Goal: Task Accomplishment & Management: Complete application form

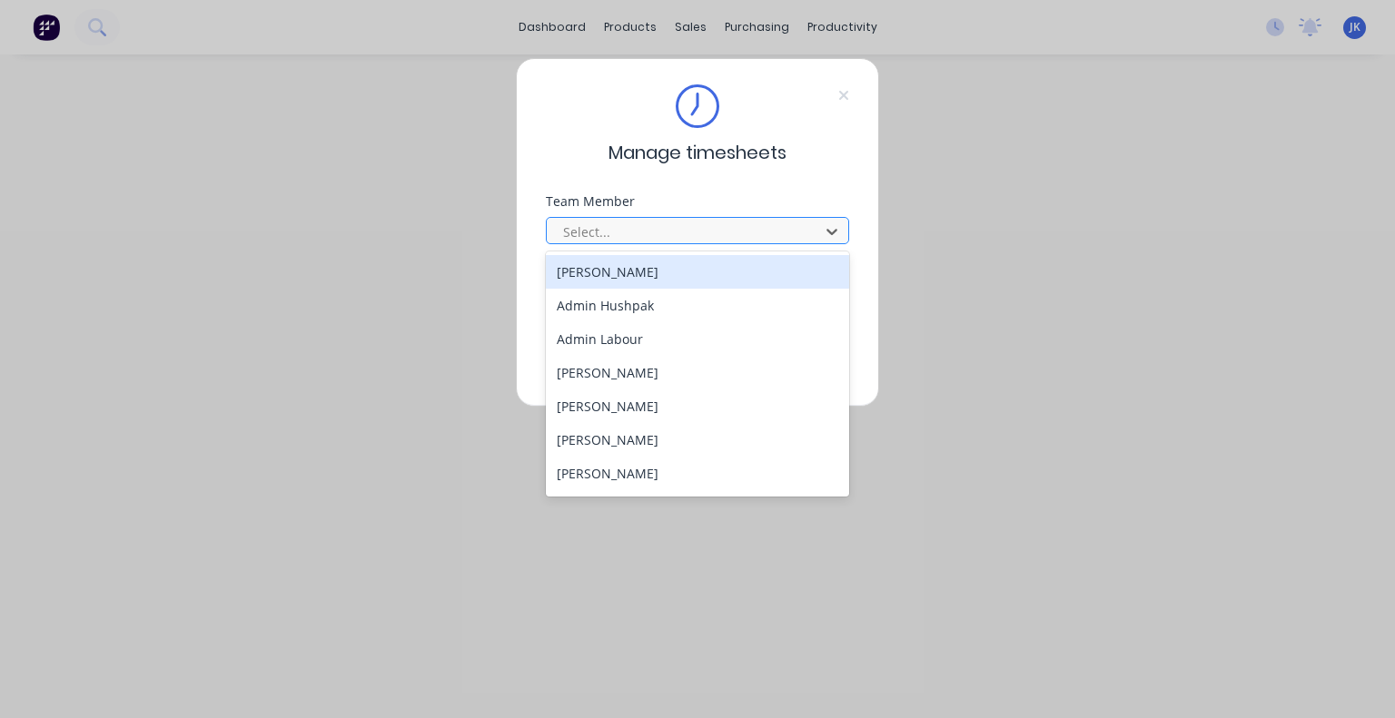
click at [689, 232] on div at bounding box center [685, 232] width 249 height 23
type input "ju"
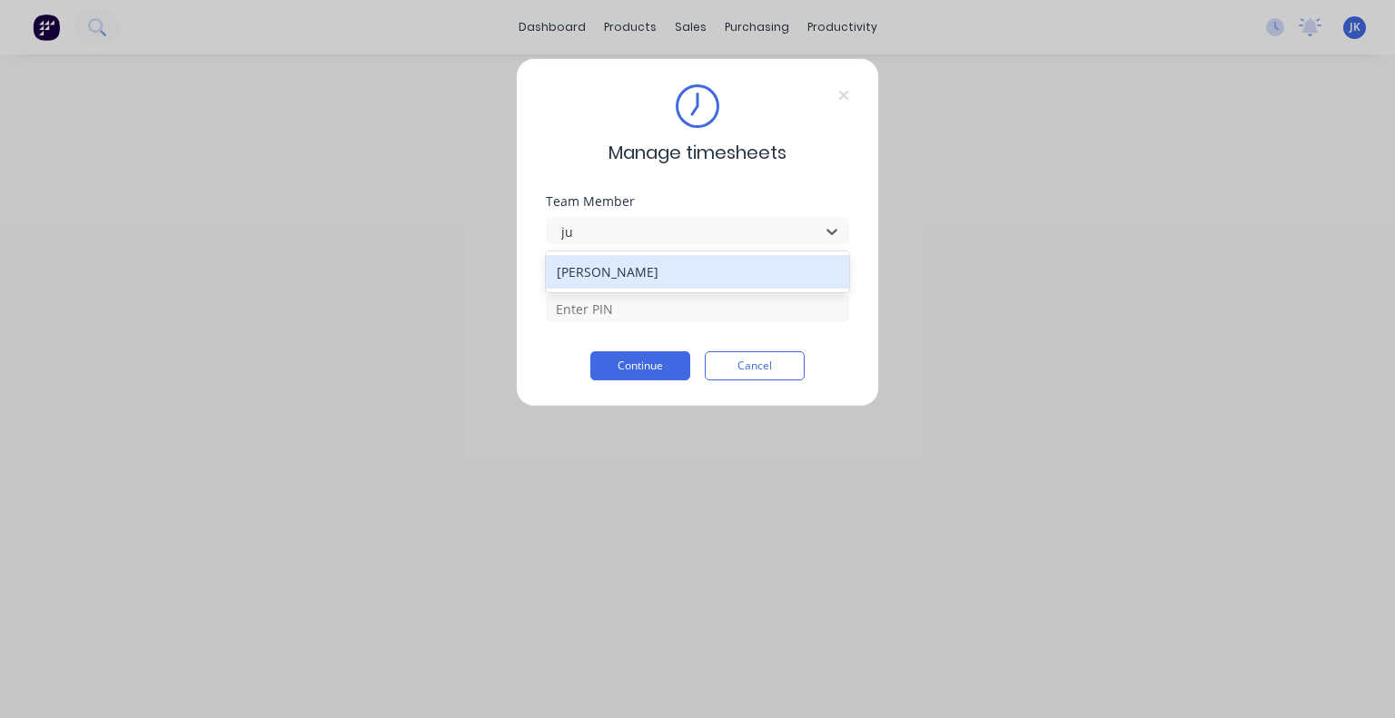
click at [692, 277] on div "[PERSON_NAME]" at bounding box center [697, 272] width 303 height 34
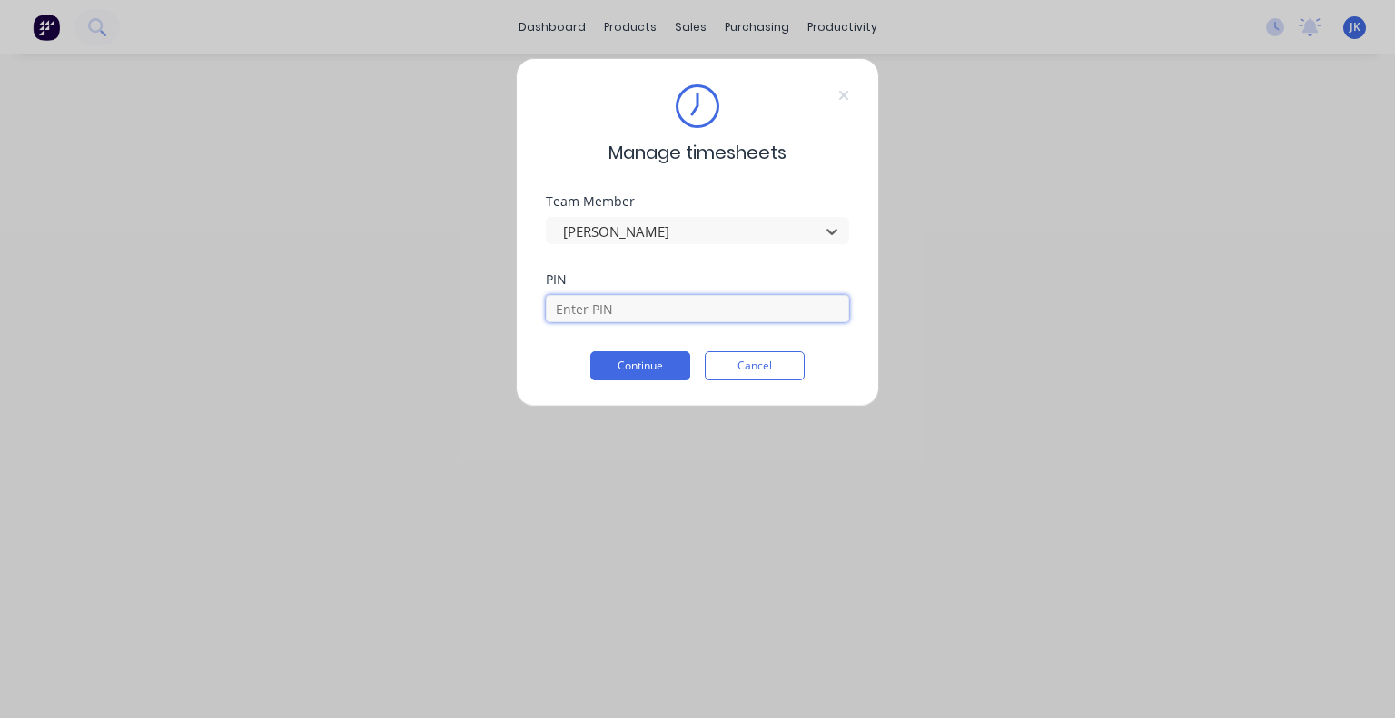
click at [616, 303] on input at bounding box center [697, 308] width 303 height 27
type input "5683"
click at [643, 375] on button "Continue" at bounding box center [640, 365] width 100 height 29
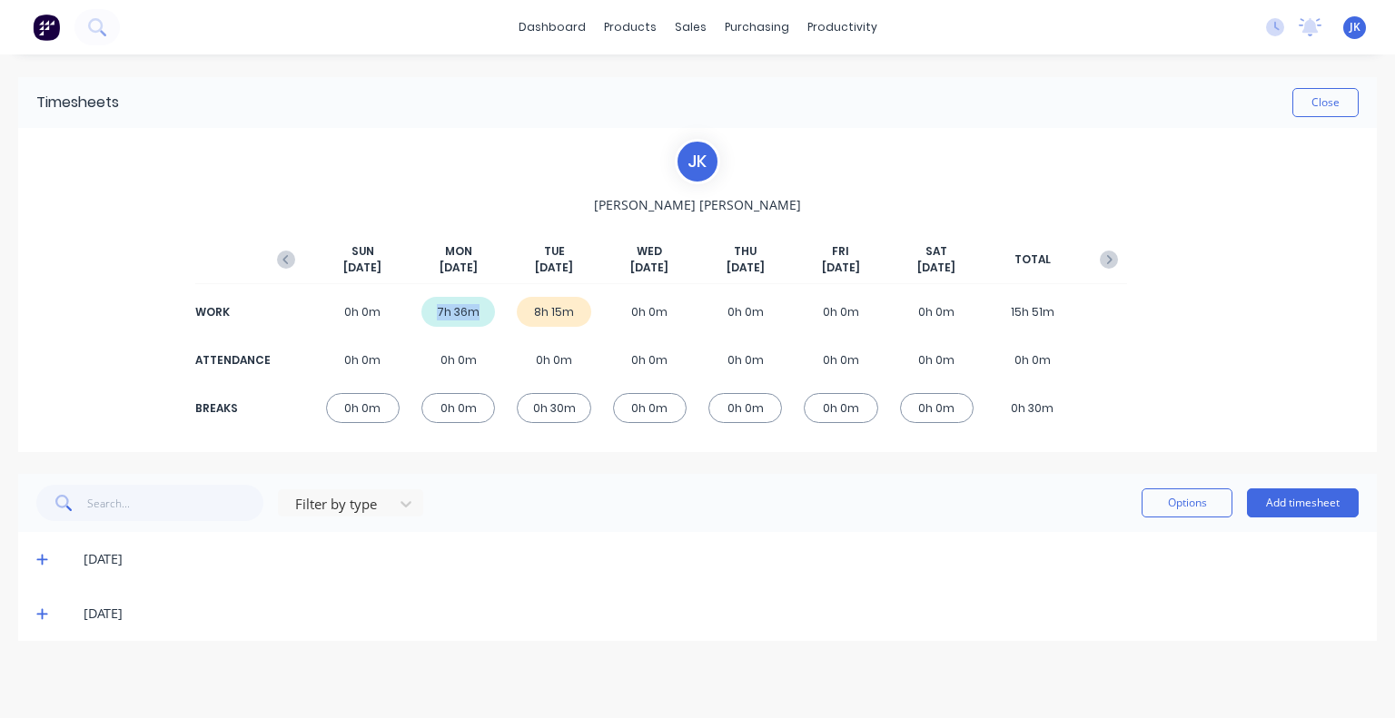
drag, startPoint x: 480, startPoint y: 315, endPoint x: 425, endPoint y: 313, distance: 54.5
click at [425, 313] on div "7h 36m" at bounding box center [458, 312] width 74 height 30
click at [474, 478] on div "Filter by type Options Add timesheet" at bounding box center [697, 503] width 1359 height 58
click at [40, 559] on icon at bounding box center [41, 560] width 11 height 11
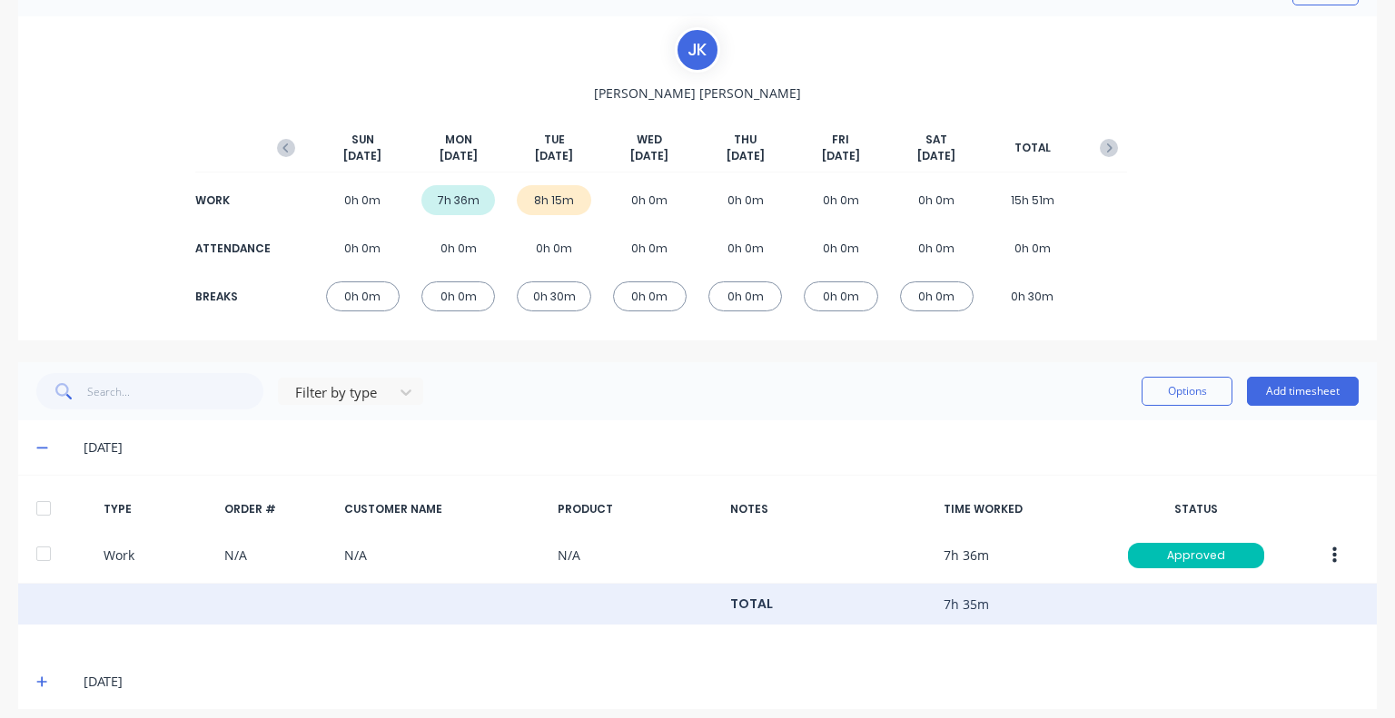
scroll to position [124, 0]
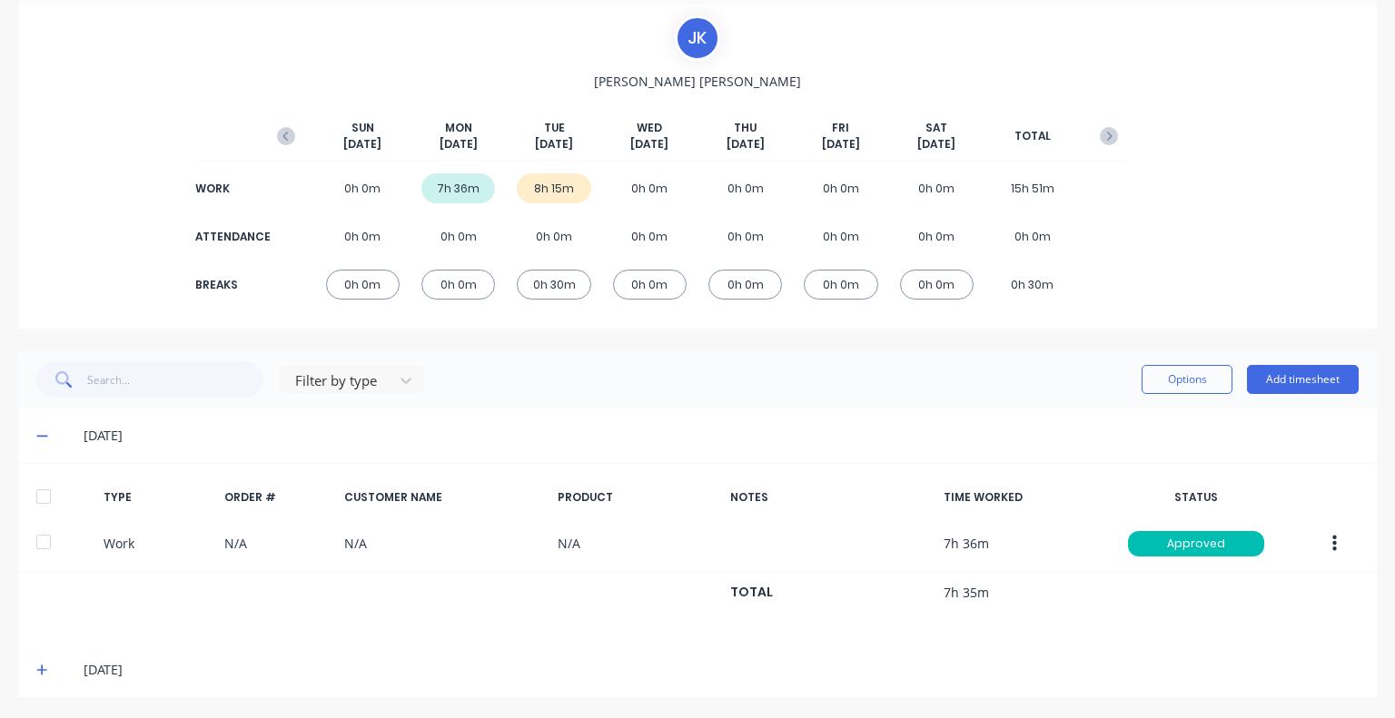
click at [44, 668] on icon at bounding box center [42, 670] width 12 height 13
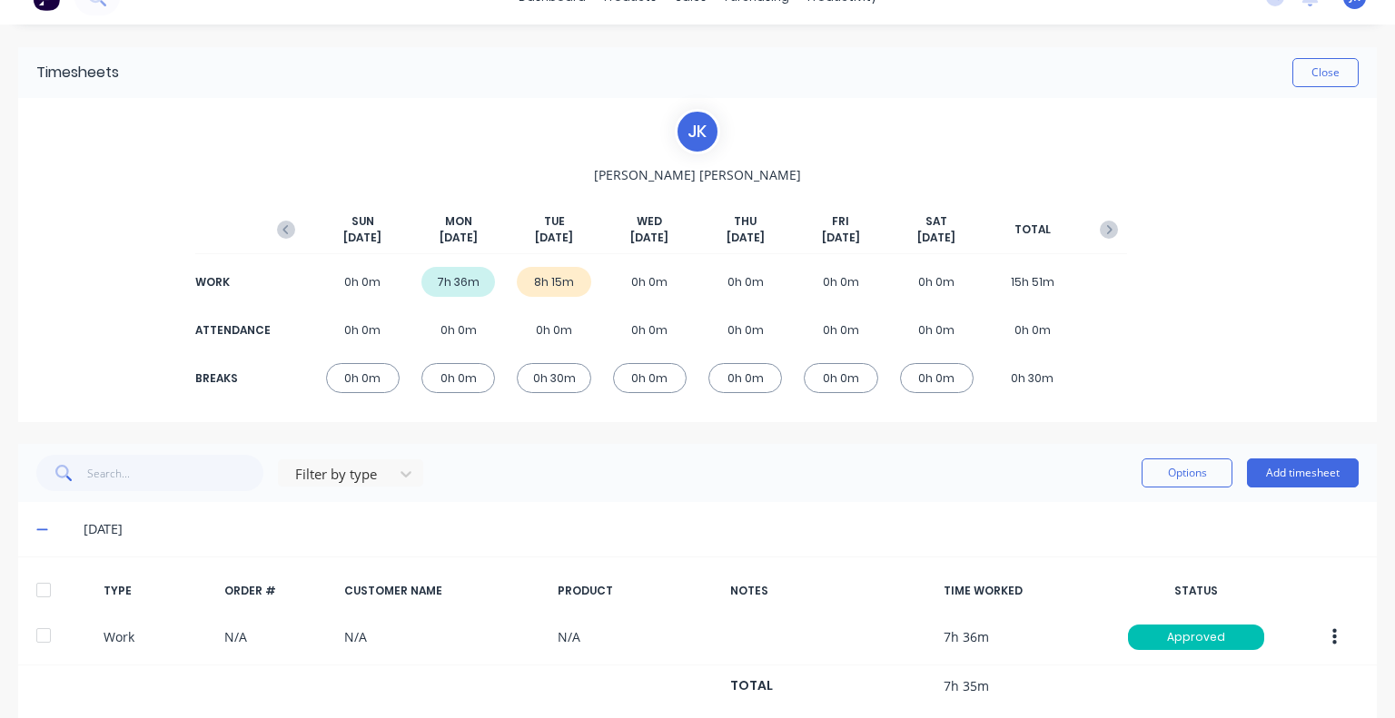
scroll to position [22, 0]
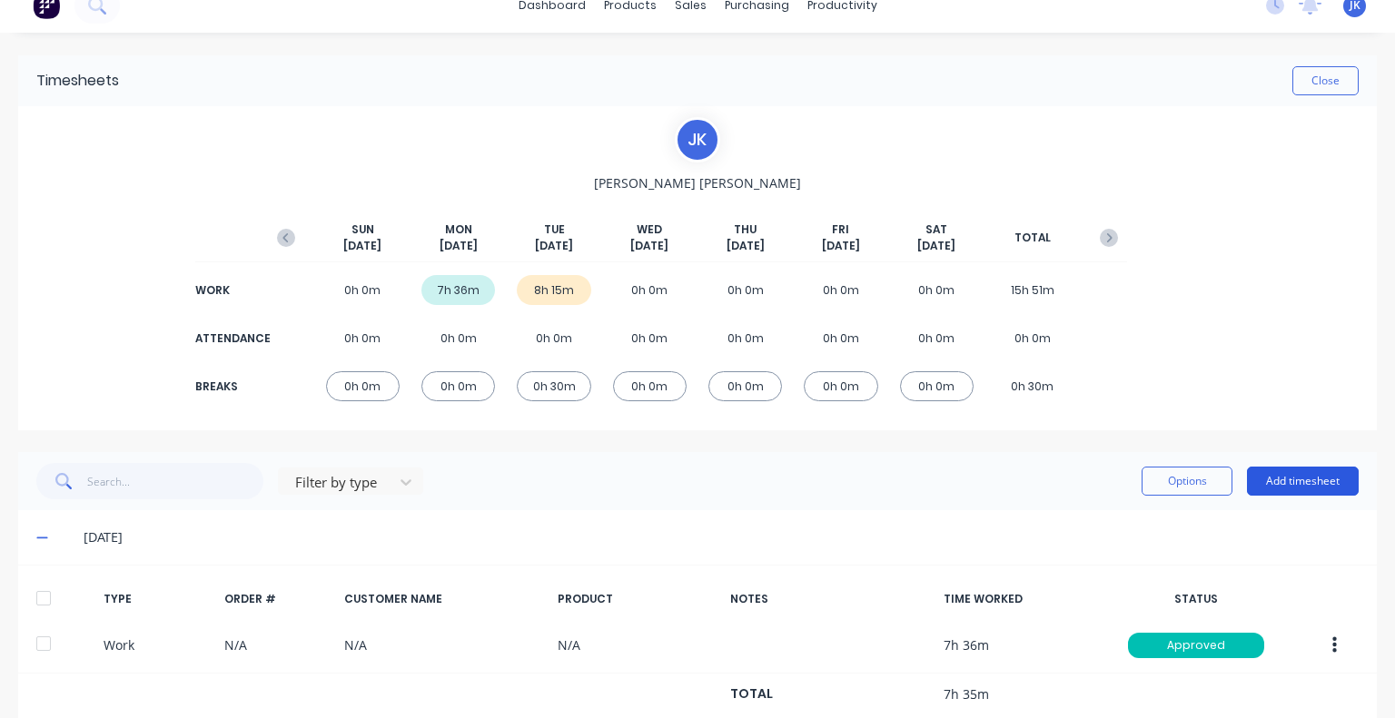
click at [1292, 487] on button "Add timesheet" at bounding box center [1303, 481] width 112 height 29
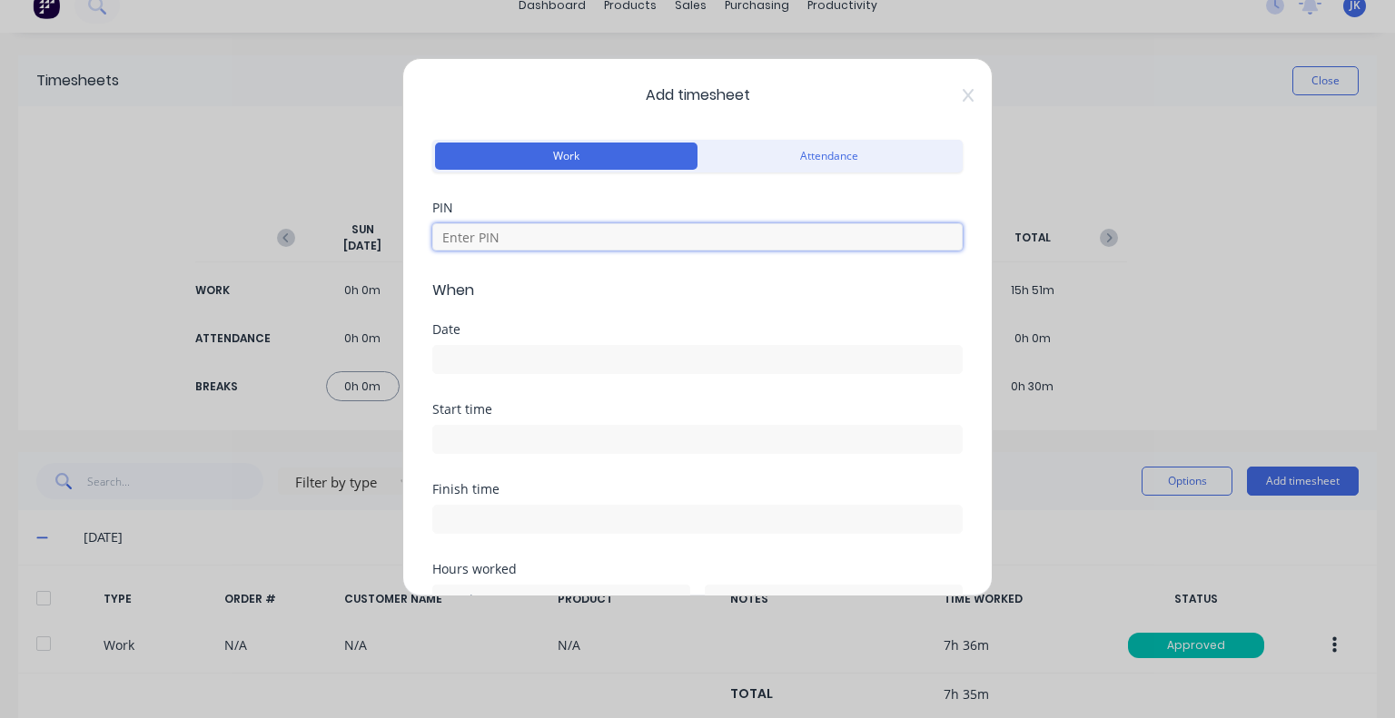
click at [550, 242] on input at bounding box center [697, 236] width 530 height 27
type input "5683"
click at [494, 352] on input at bounding box center [697, 359] width 529 height 27
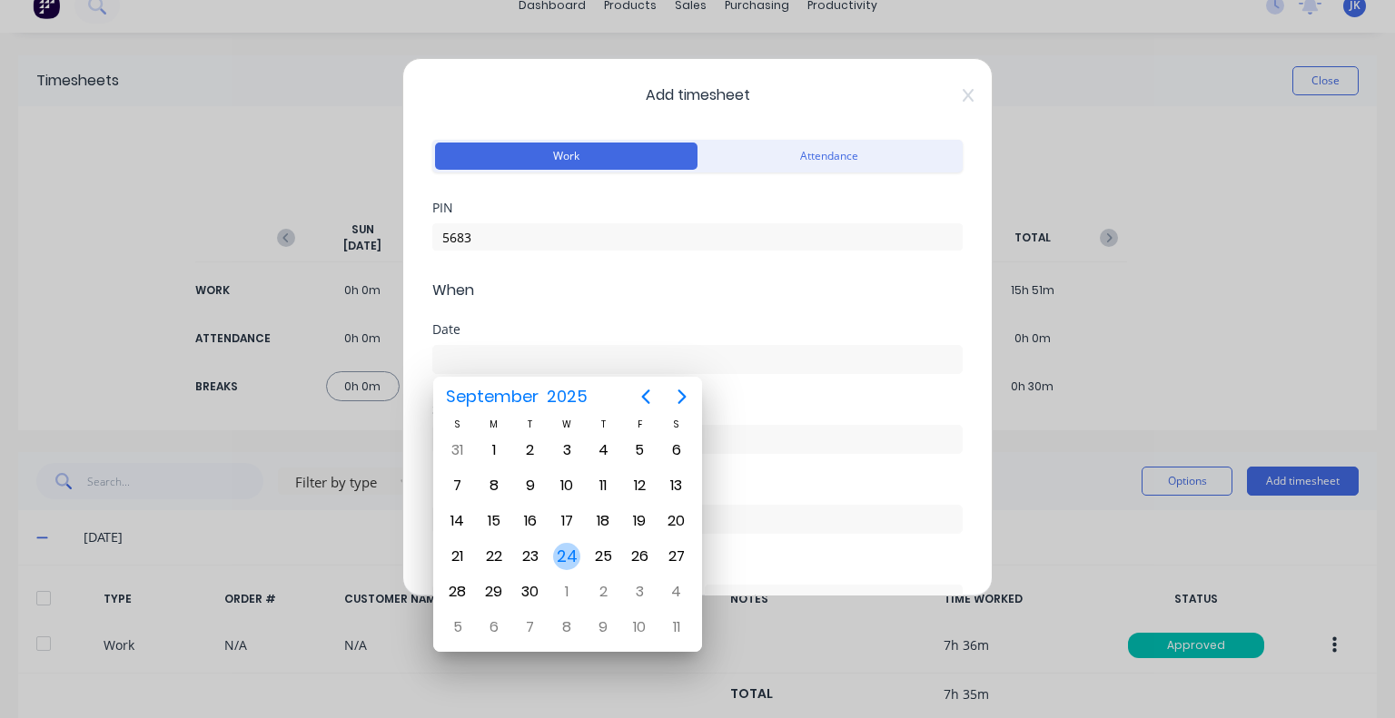
click at [568, 554] on div "24" at bounding box center [566, 556] width 27 height 27
type input "[DATE]"
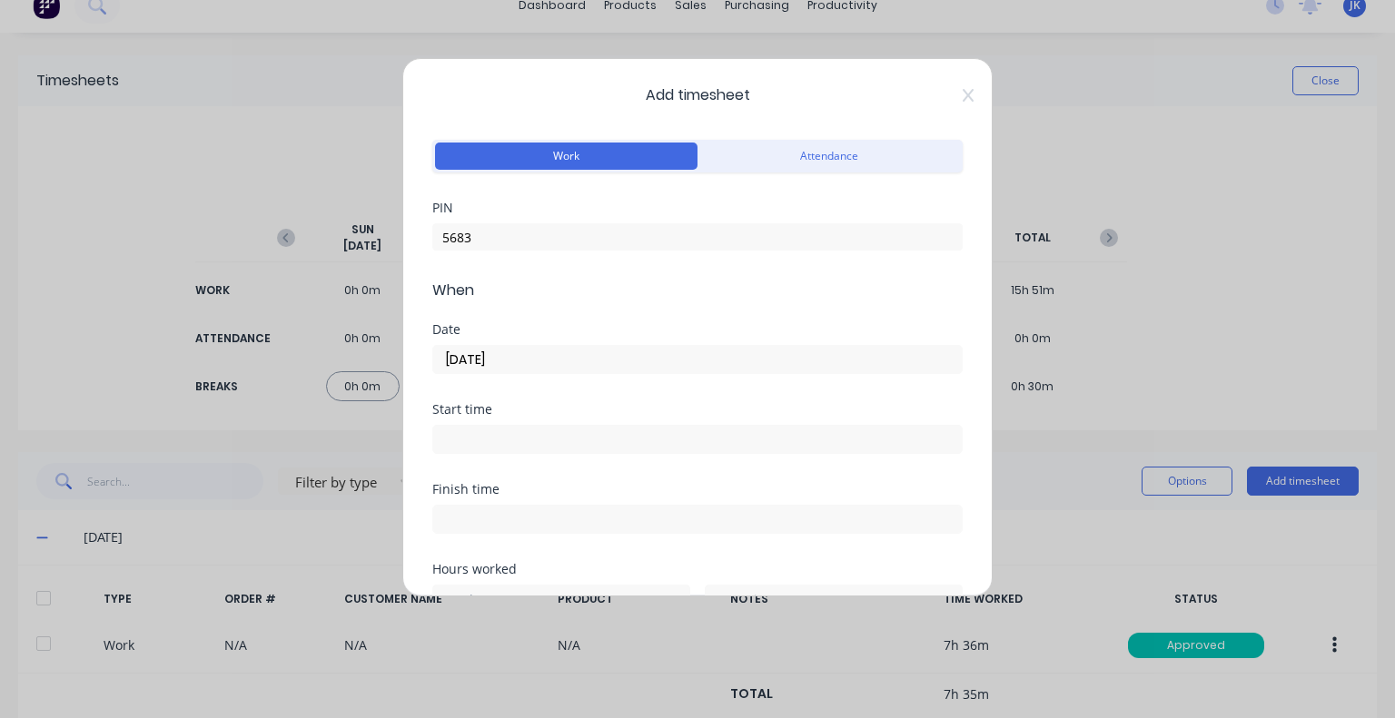
click at [527, 439] on input at bounding box center [697, 439] width 529 height 27
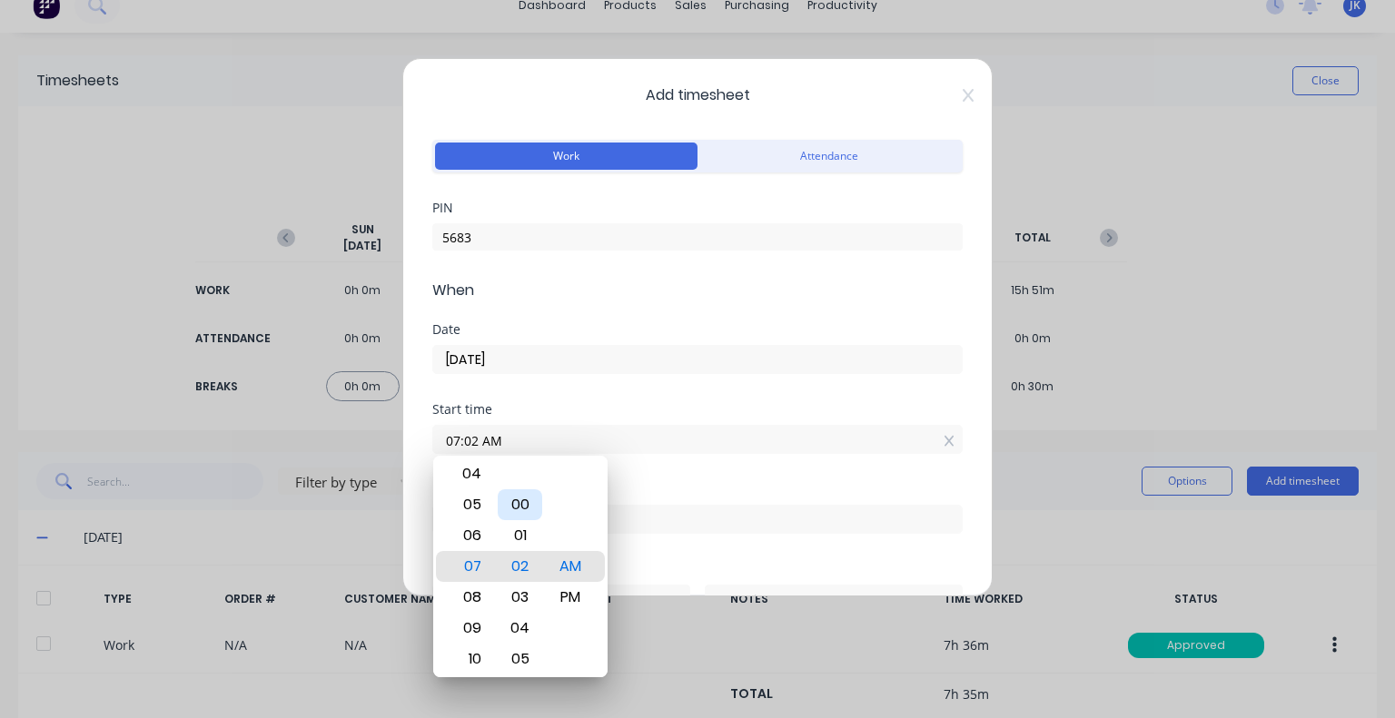
click at [529, 508] on div "00" at bounding box center [520, 505] width 45 height 31
type input "07:00 AM"
click at [588, 395] on div "Date [DATE]" at bounding box center [697, 363] width 530 height 80
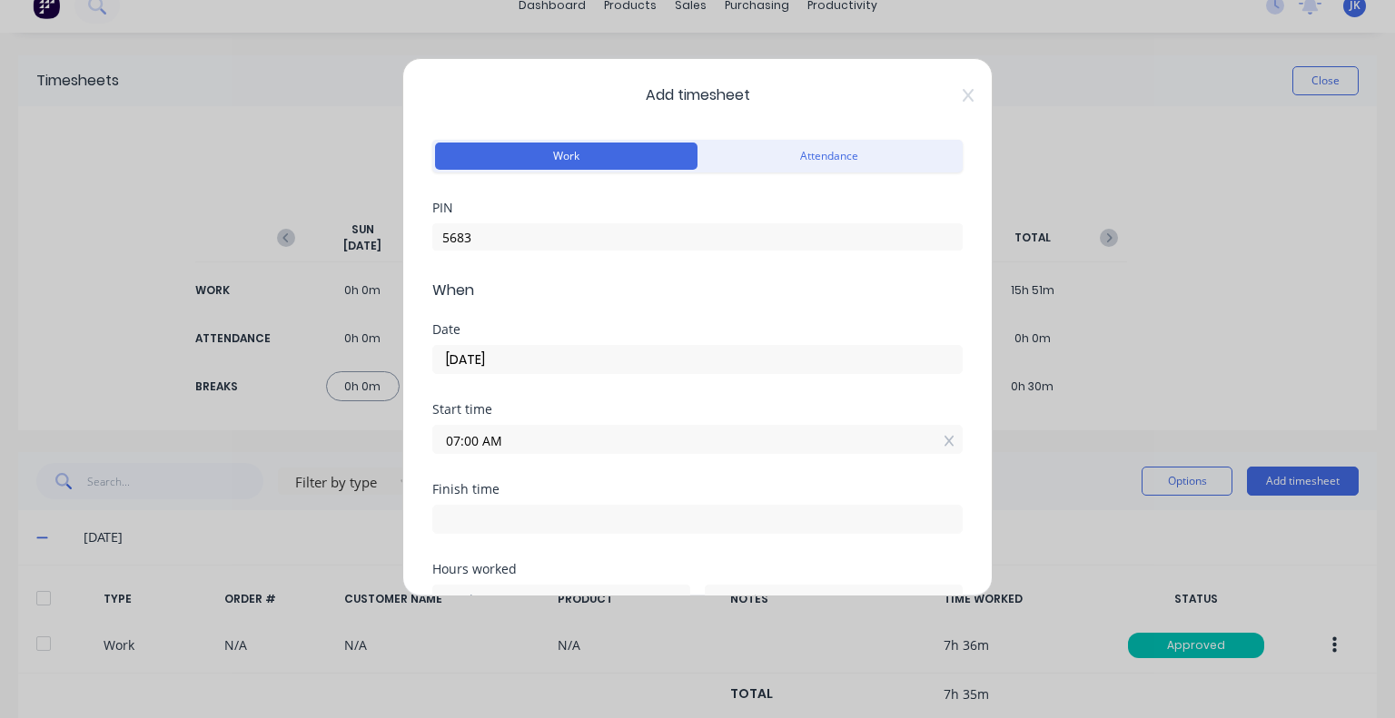
click at [527, 523] on input at bounding box center [697, 519] width 529 height 27
type input "07:02 AM"
type input "0"
type input "2"
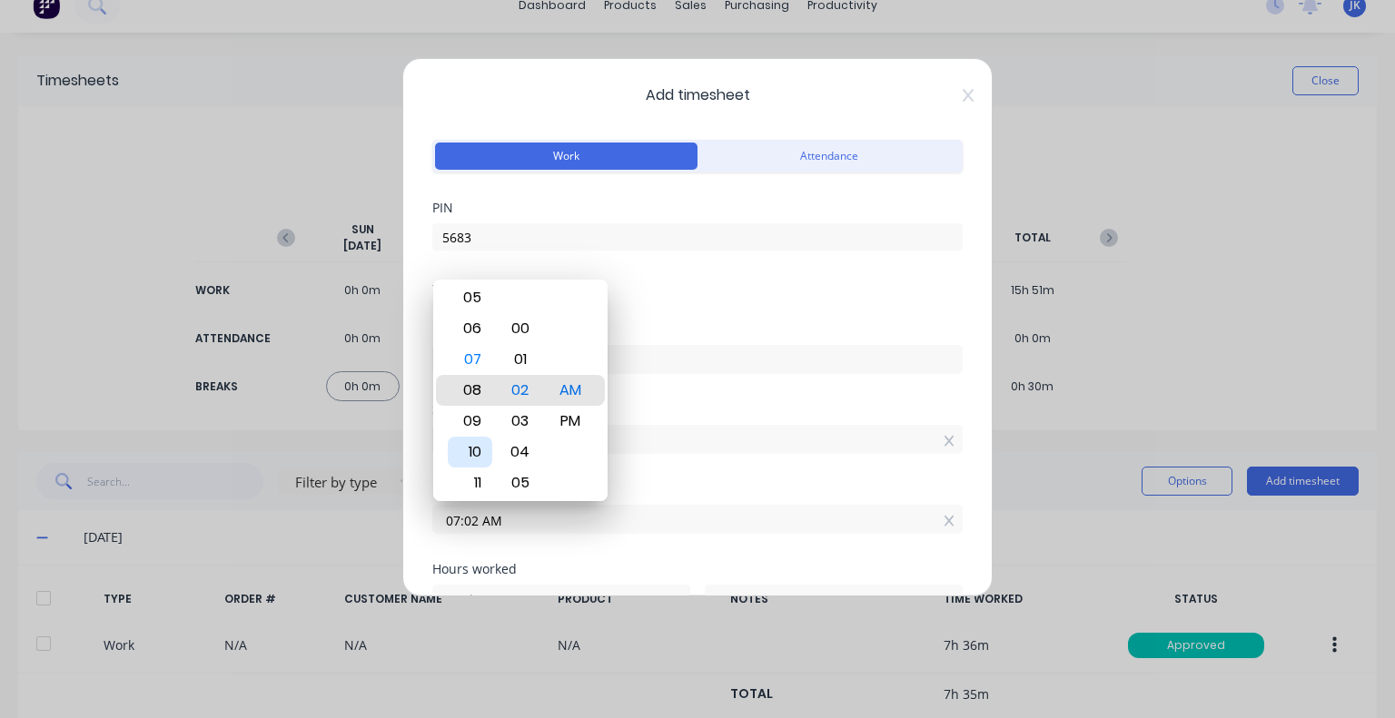
type input "08:02 AM"
type input "1"
click at [480, 479] on div "11" at bounding box center [470, 483] width 45 height 31
type input "11:02 AM"
type input "4"
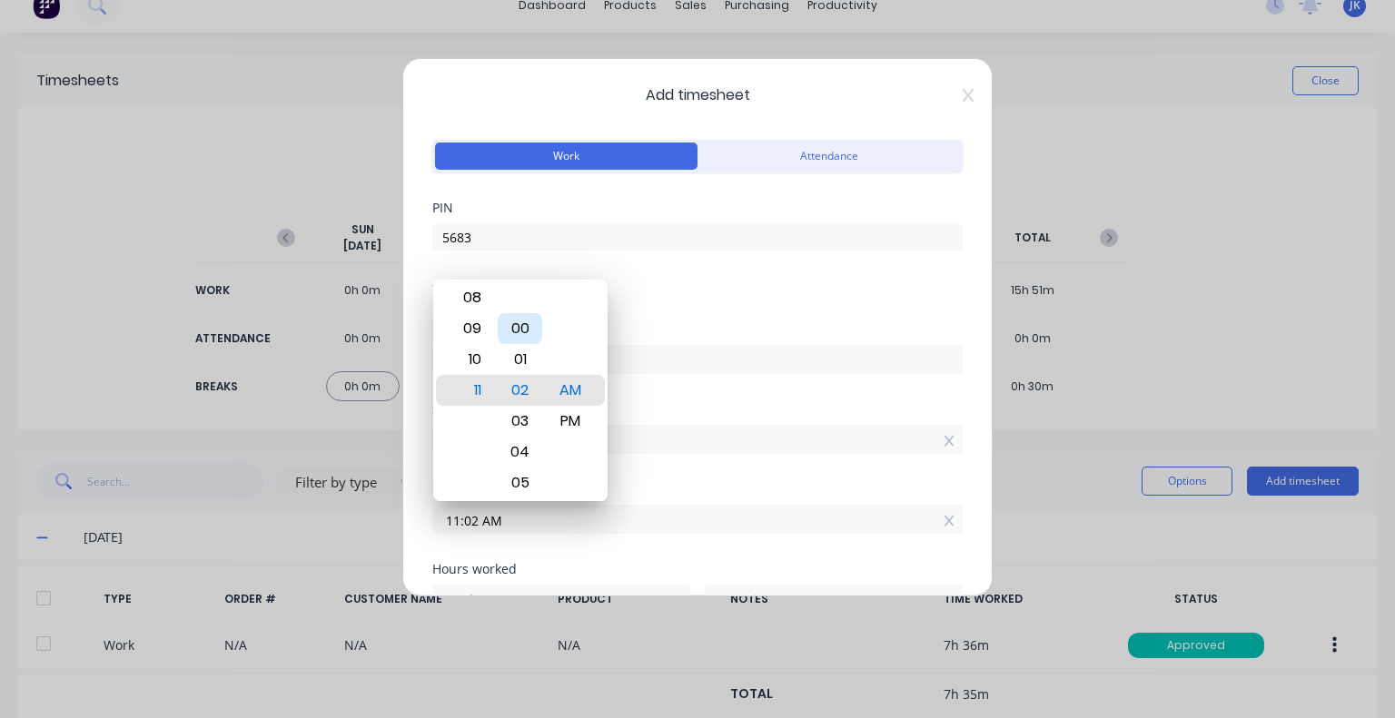
click at [519, 329] on div "00" at bounding box center [520, 328] width 45 height 31
type input "11:00 AM"
type input "0"
click at [678, 398] on div "Date [DATE]" at bounding box center [697, 363] width 530 height 80
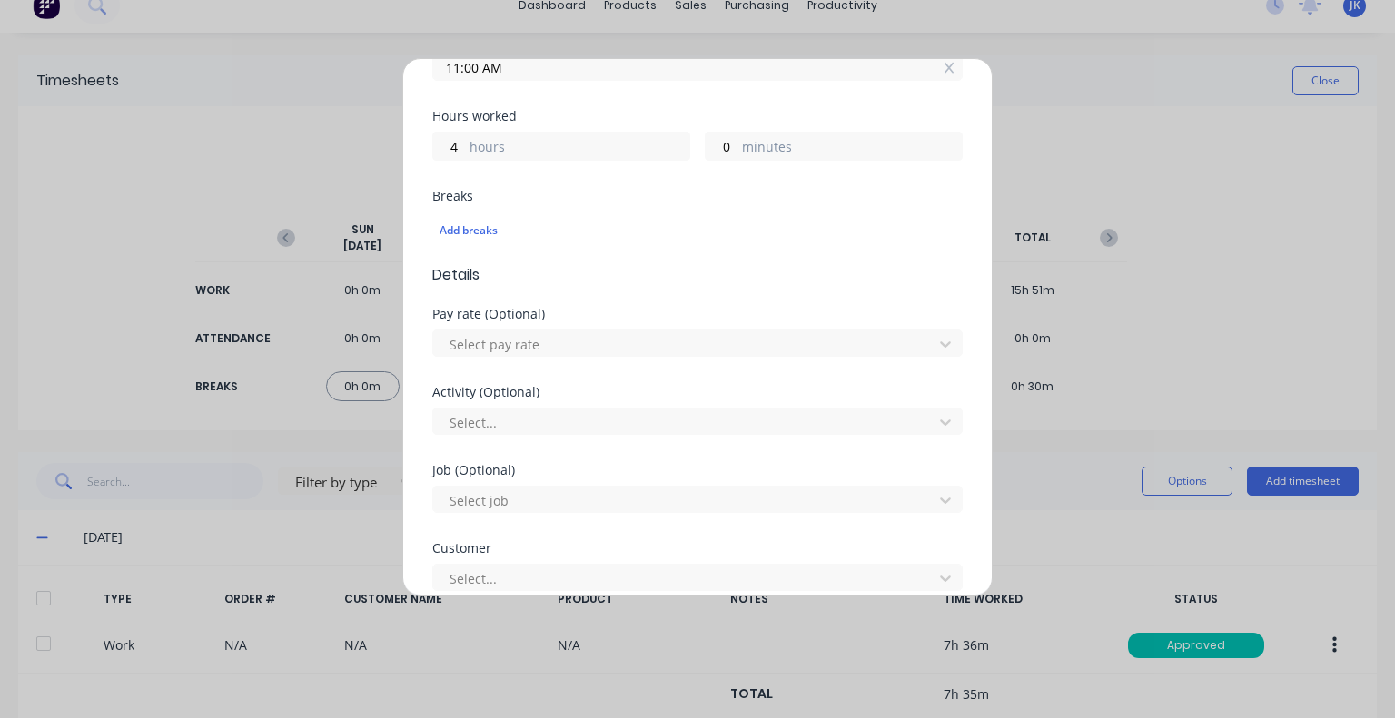
scroll to position [454, 0]
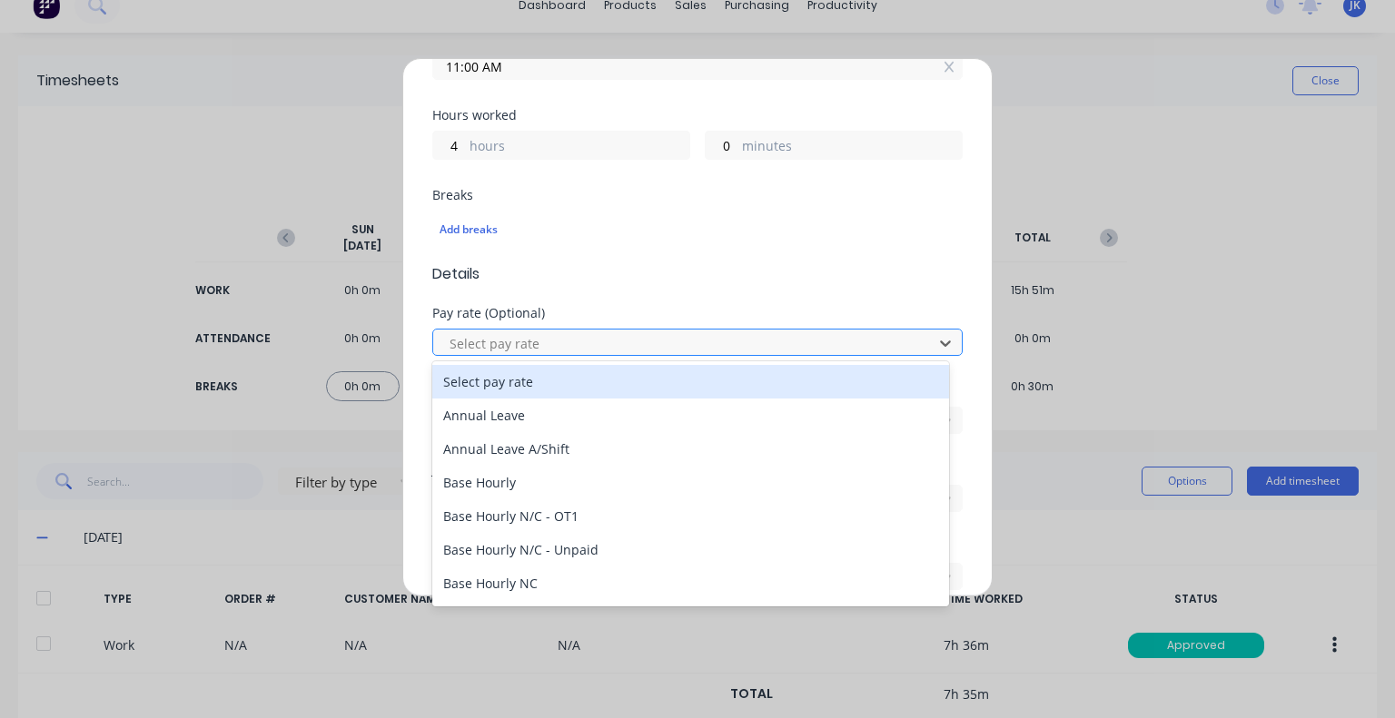
click at [573, 340] on div at bounding box center [686, 343] width 476 height 23
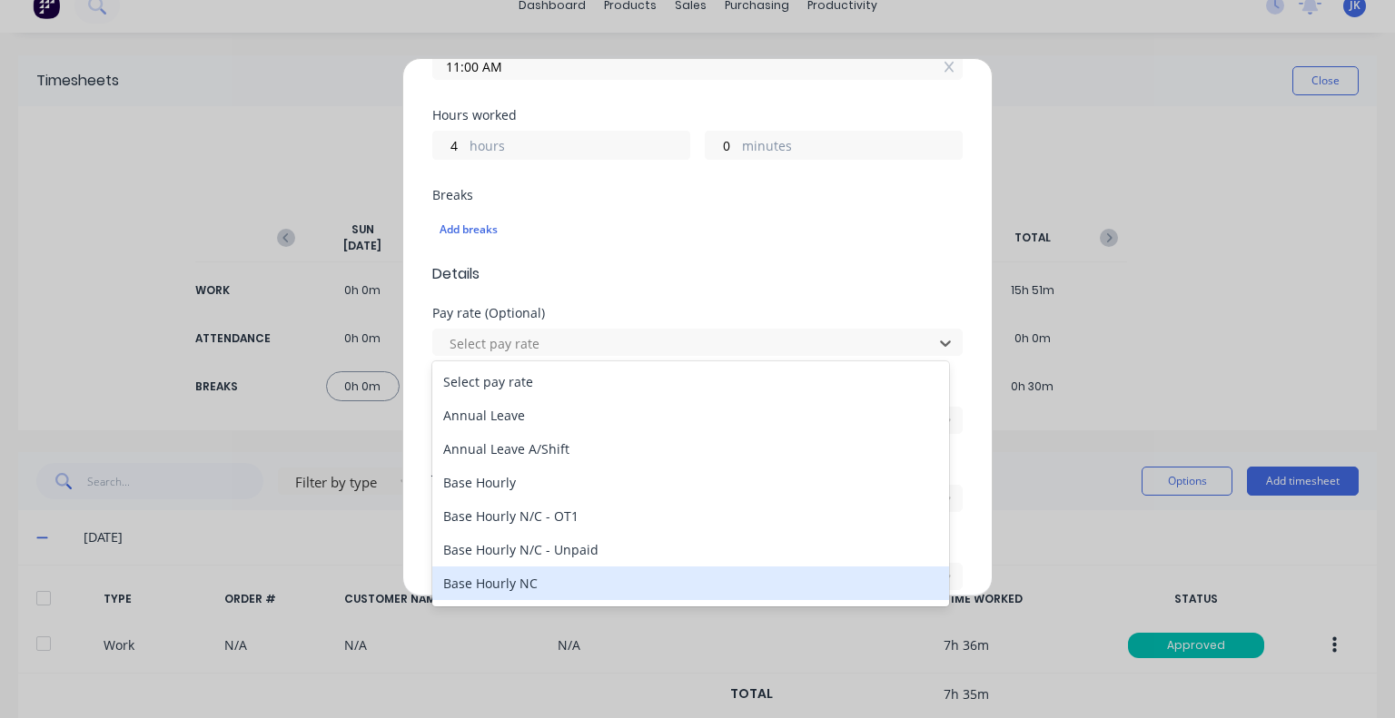
click at [532, 575] on div "Base Hourly NC" at bounding box center [690, 584] width 517 height 34
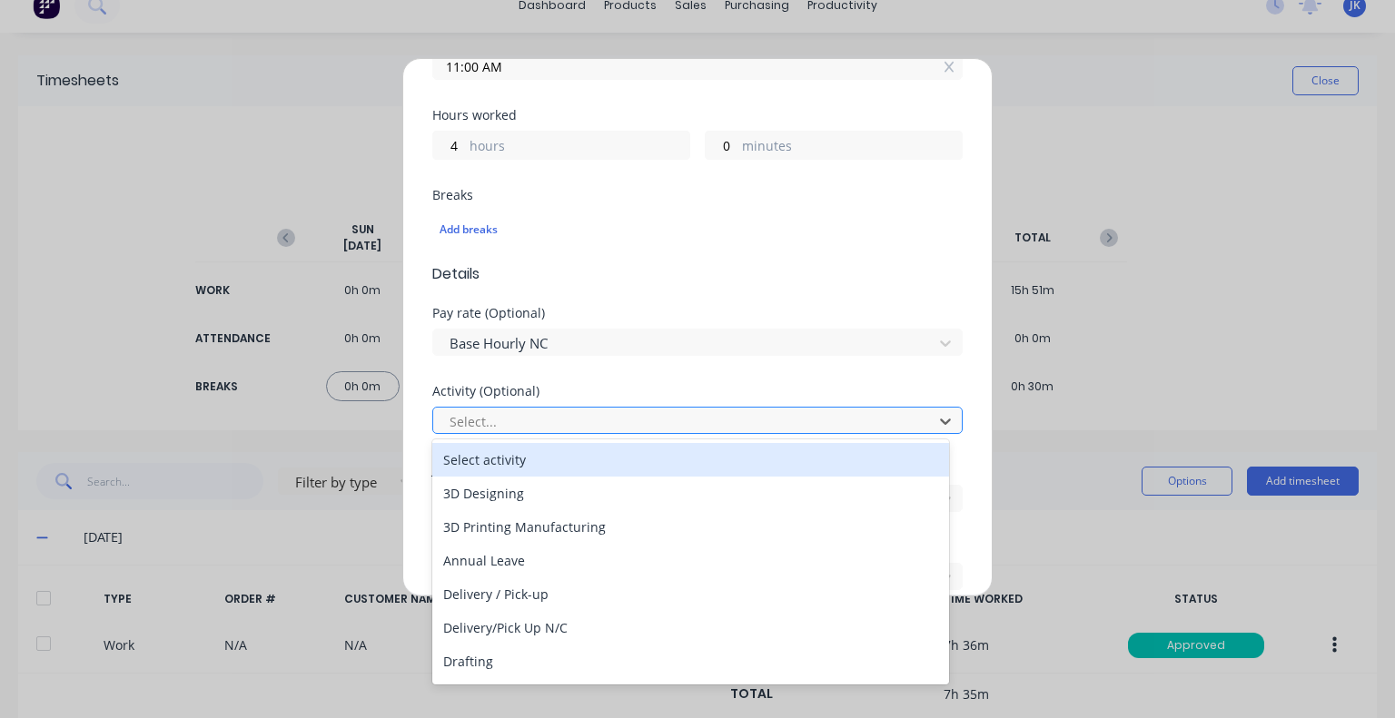
click at [560, 419] on div at bounding box center [686, 422] width 476 height 23
click at [560, 420] on div at bounding box center [686, 422] width 476 height 23
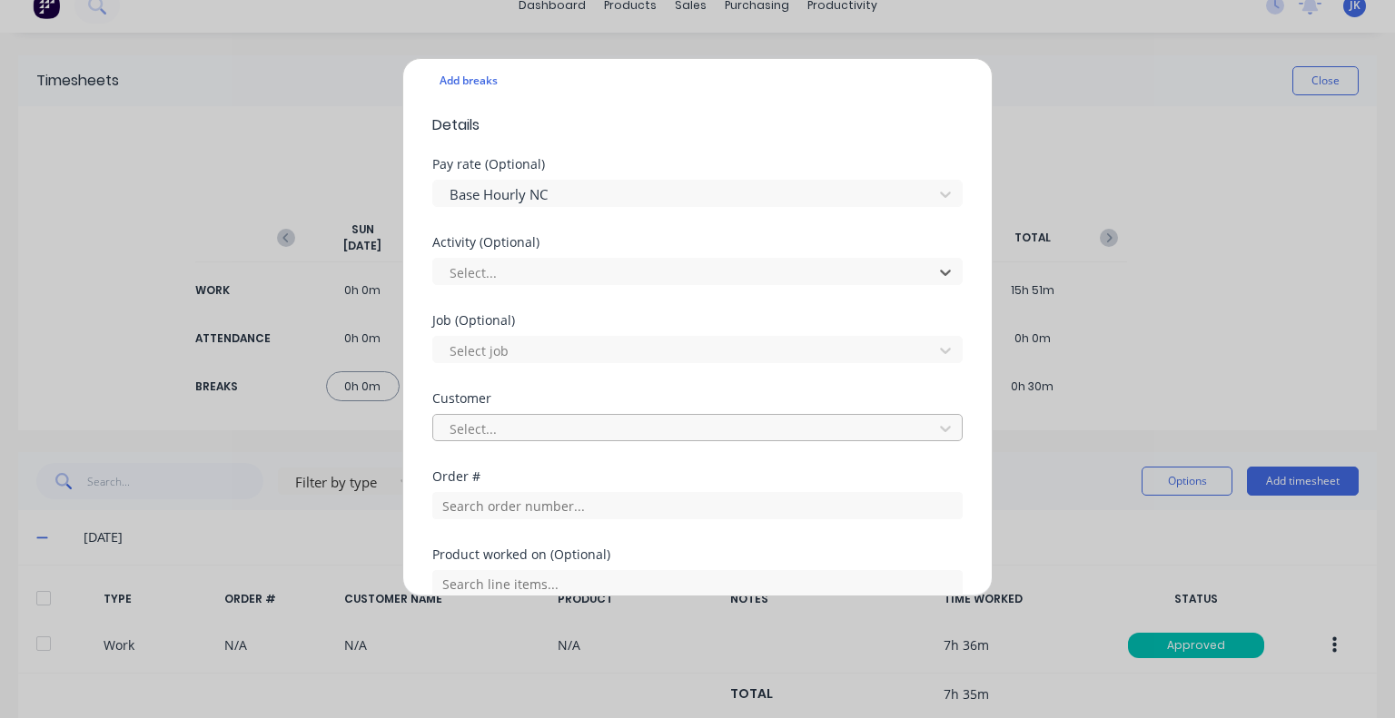
scroll to position [636, 0]
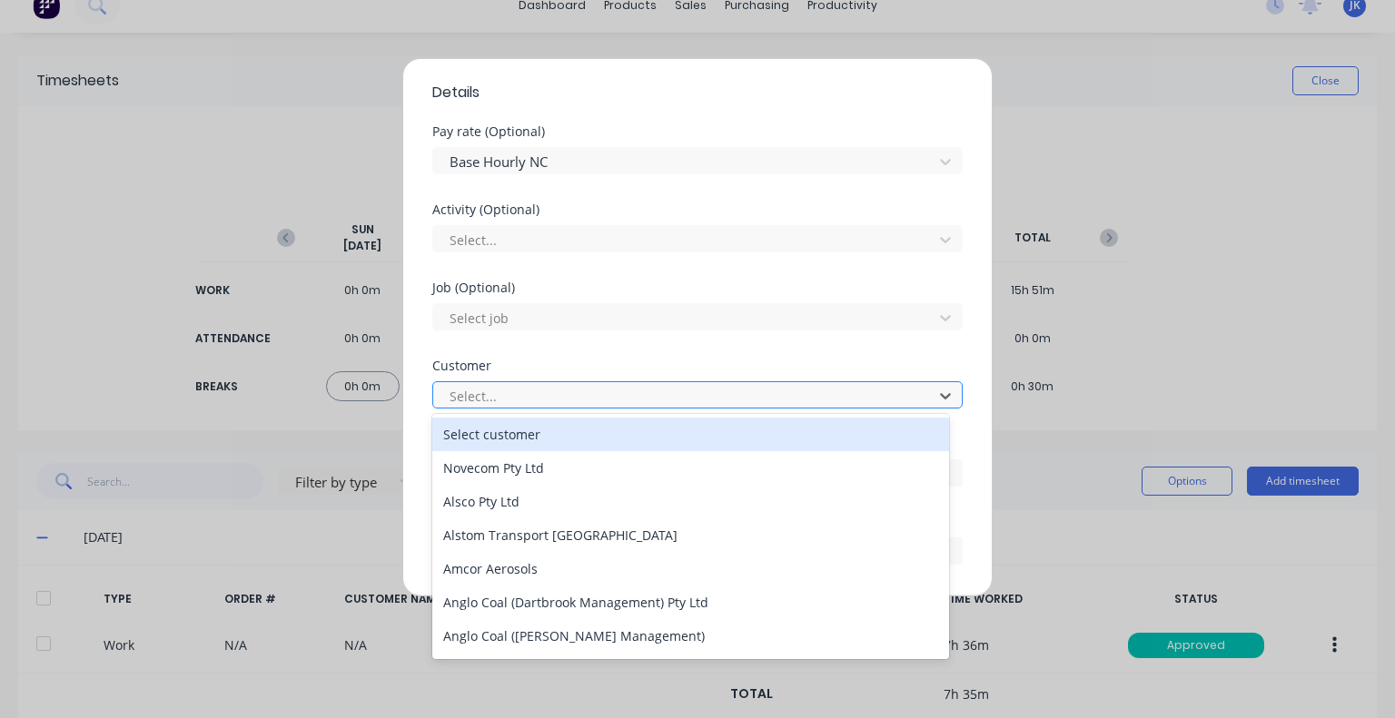
click at [556, 398] on div at bounding box center [686, 396] width 476 height 23
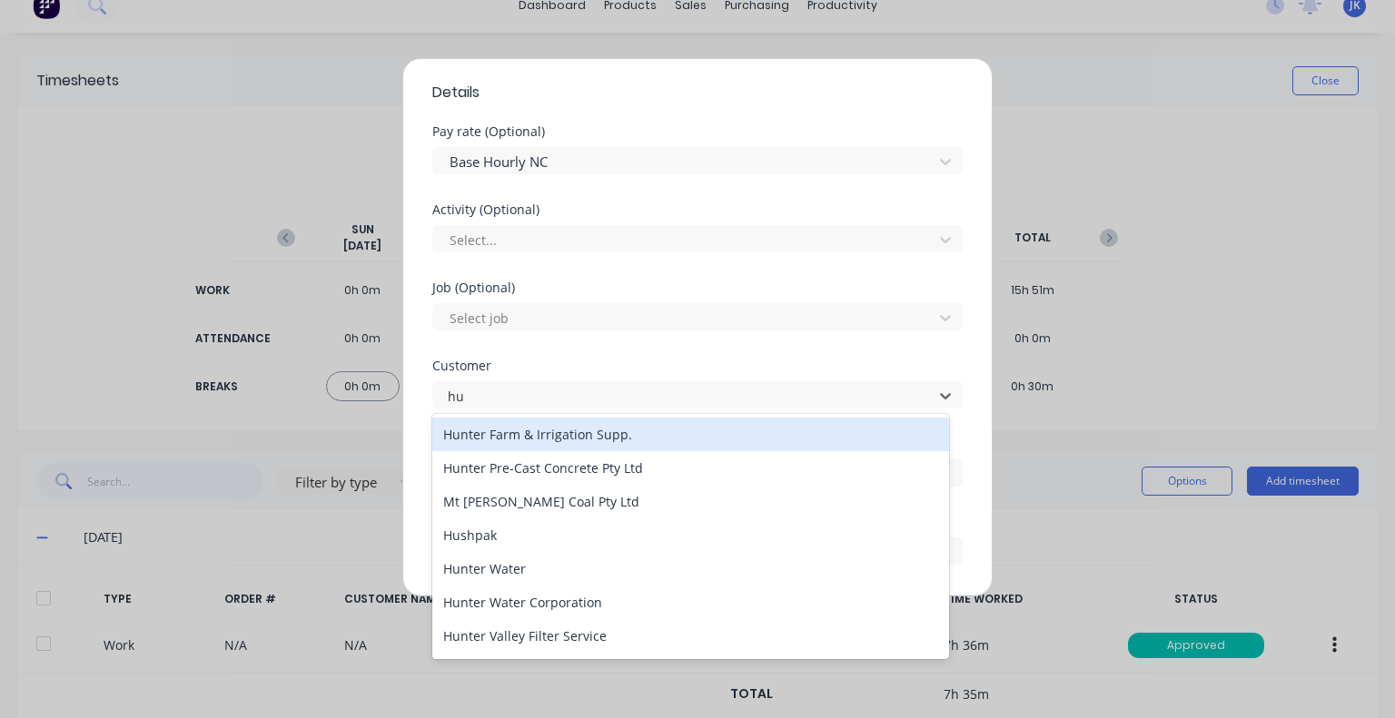
type input "hus"
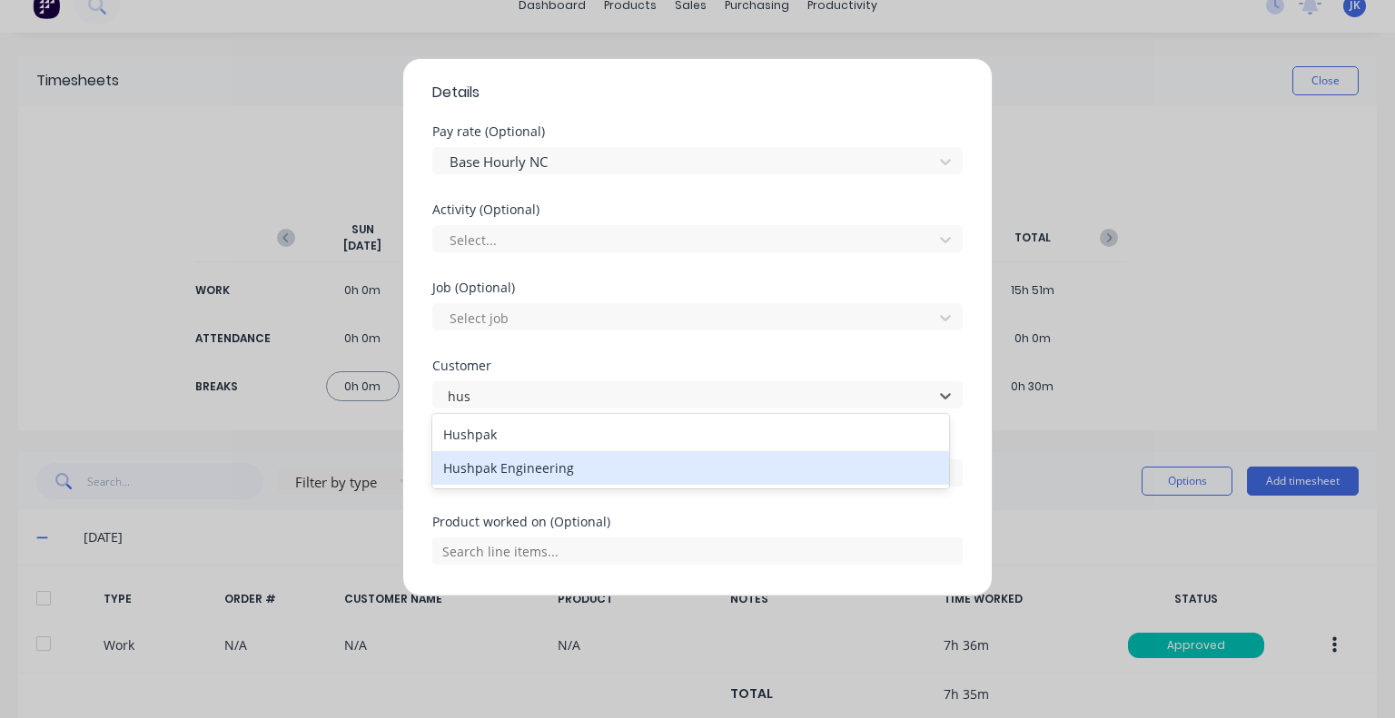
click at [537, 471] on div "Hushpak Engineering" at bounding box center [690, 468] width 517 height 34
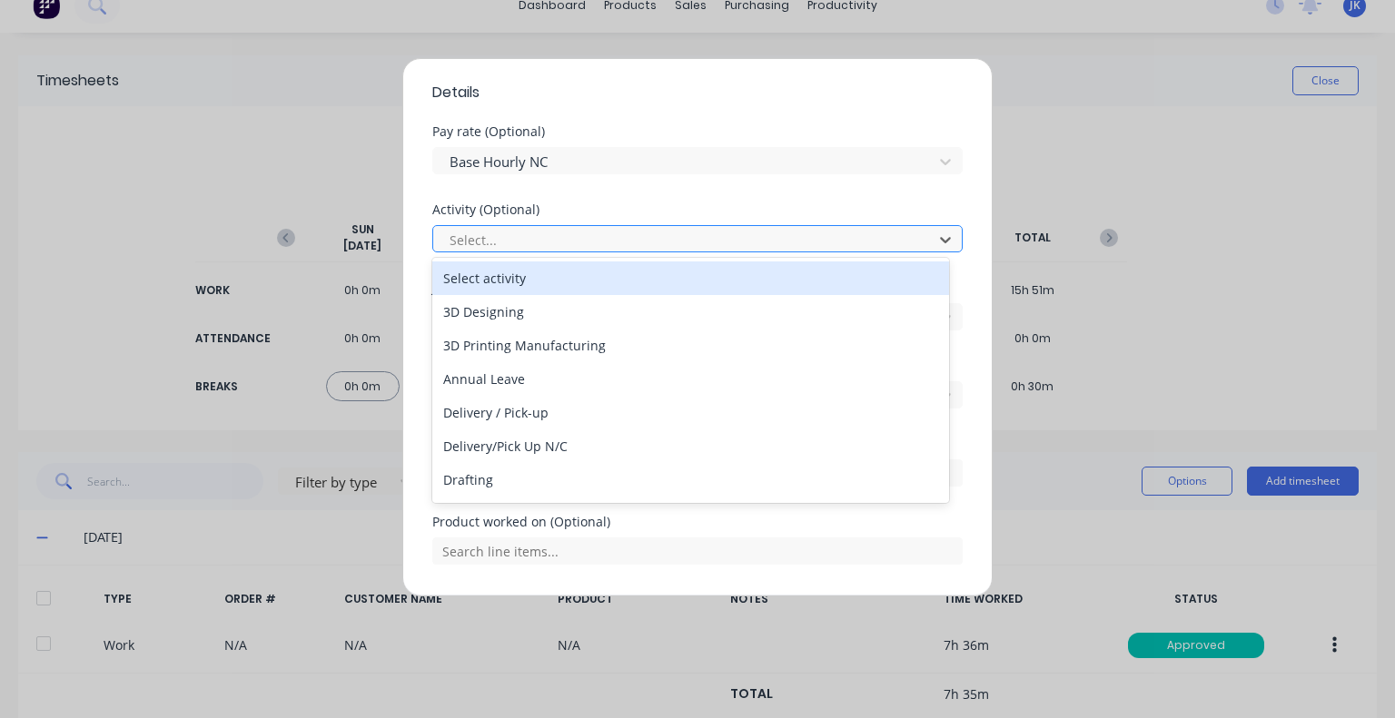
click at [559, 233] on div at bounding box center [686, 240] width 476 height 23
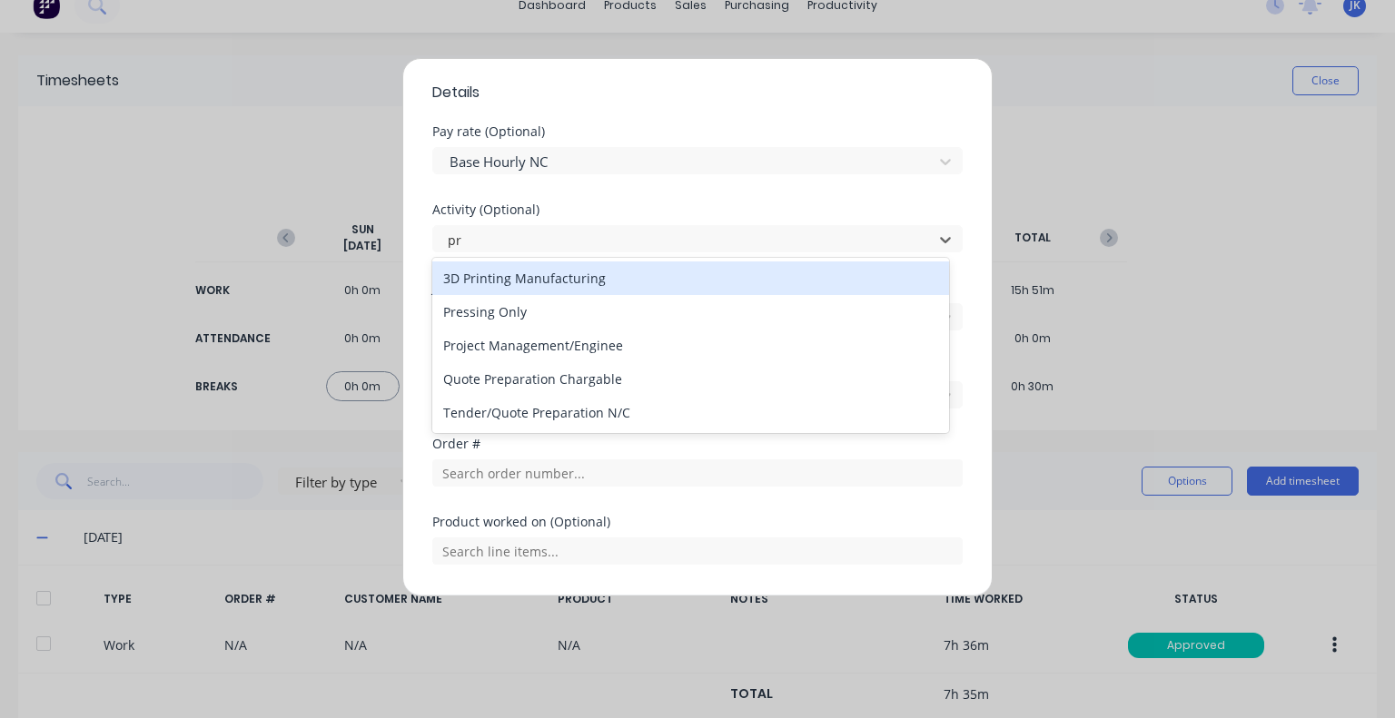
type input "p"
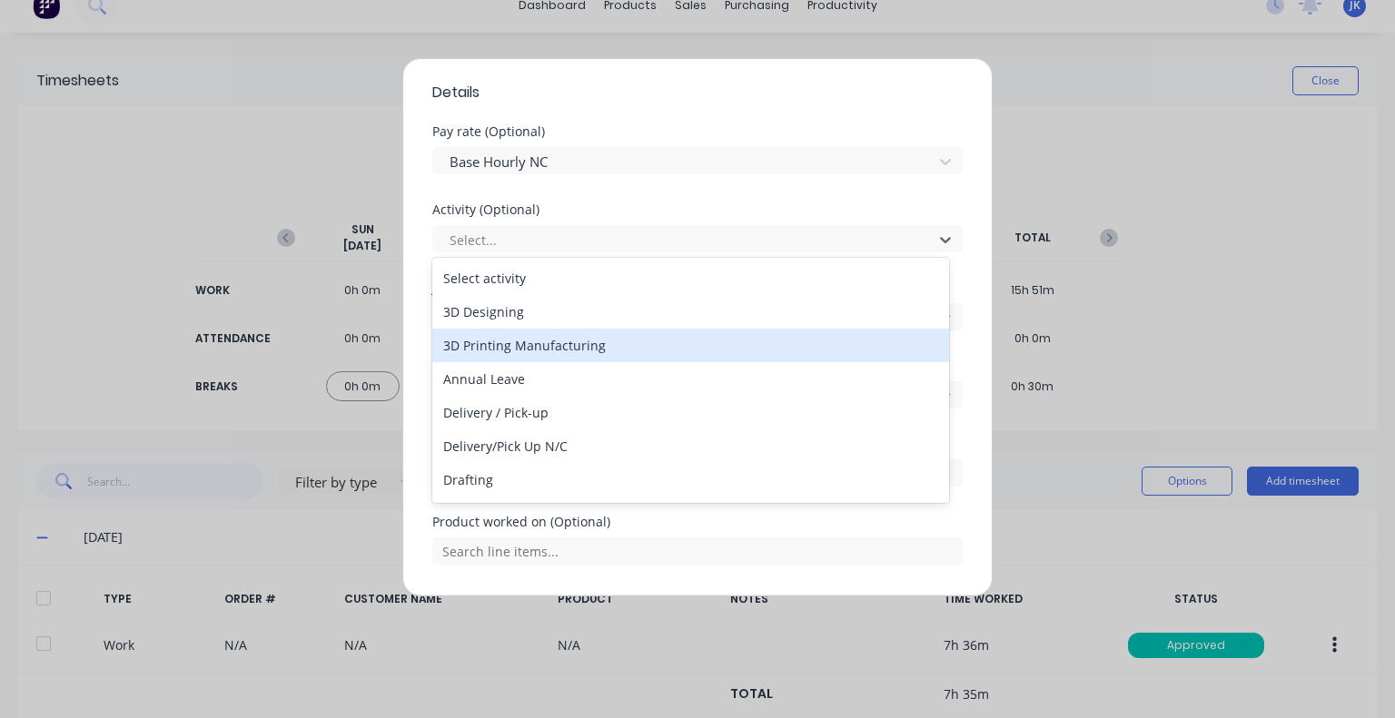
click at [611, 211] on div "Activity (Optional)" at bounding box center [697, 209] width 530 height 13
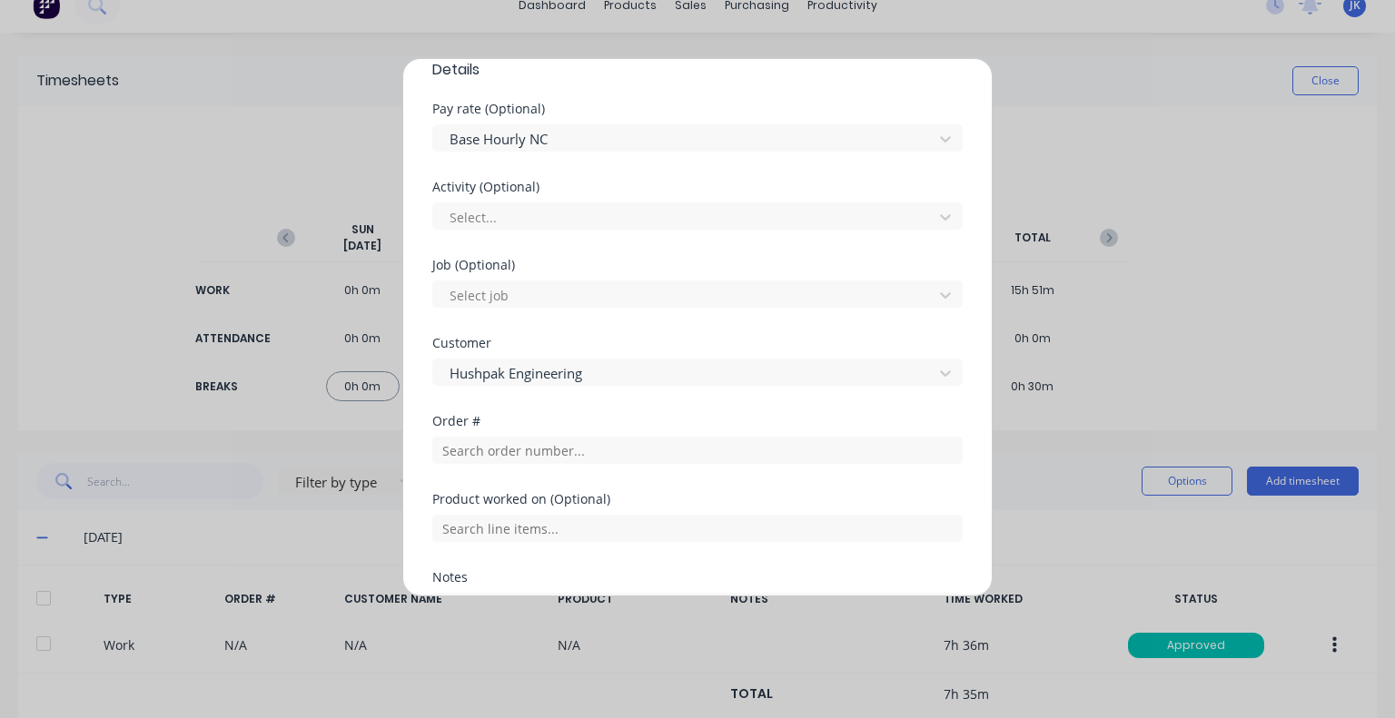
scroll to position [727, 0]
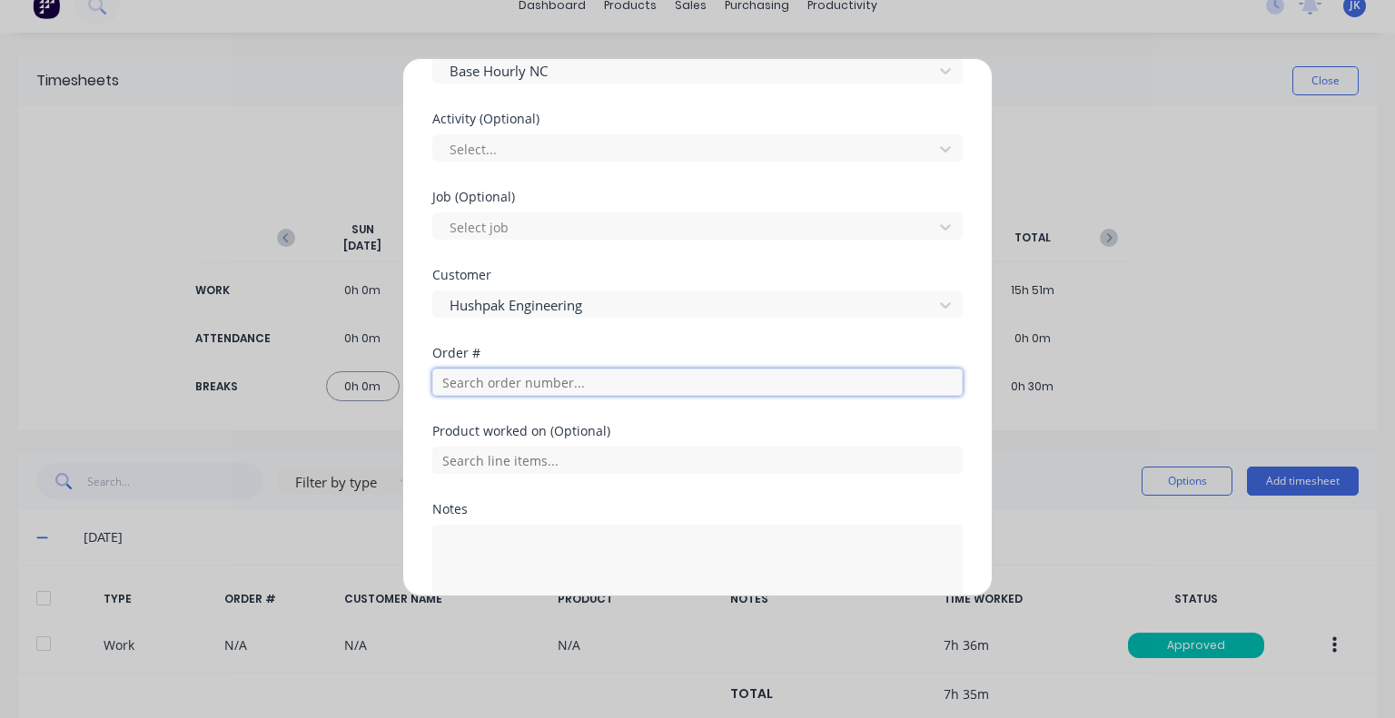
click at [584, 372] on input "text" at bounding box center [697, 382] width 530 height 27
click at [567, 344] on form "Work Attendance PIN 5683 When Date [DATE] Start time 07:00 AM Finish time 11:00…" at bounding box center [697, 44] width 530 height 1271
click at [579, 379] on input "text" at bounding box center [697, 382] width 530 height 27
click at [570, 331] on div "Customer Hushpak Engineering" at bounding box center [697, 308] width 530 height 78
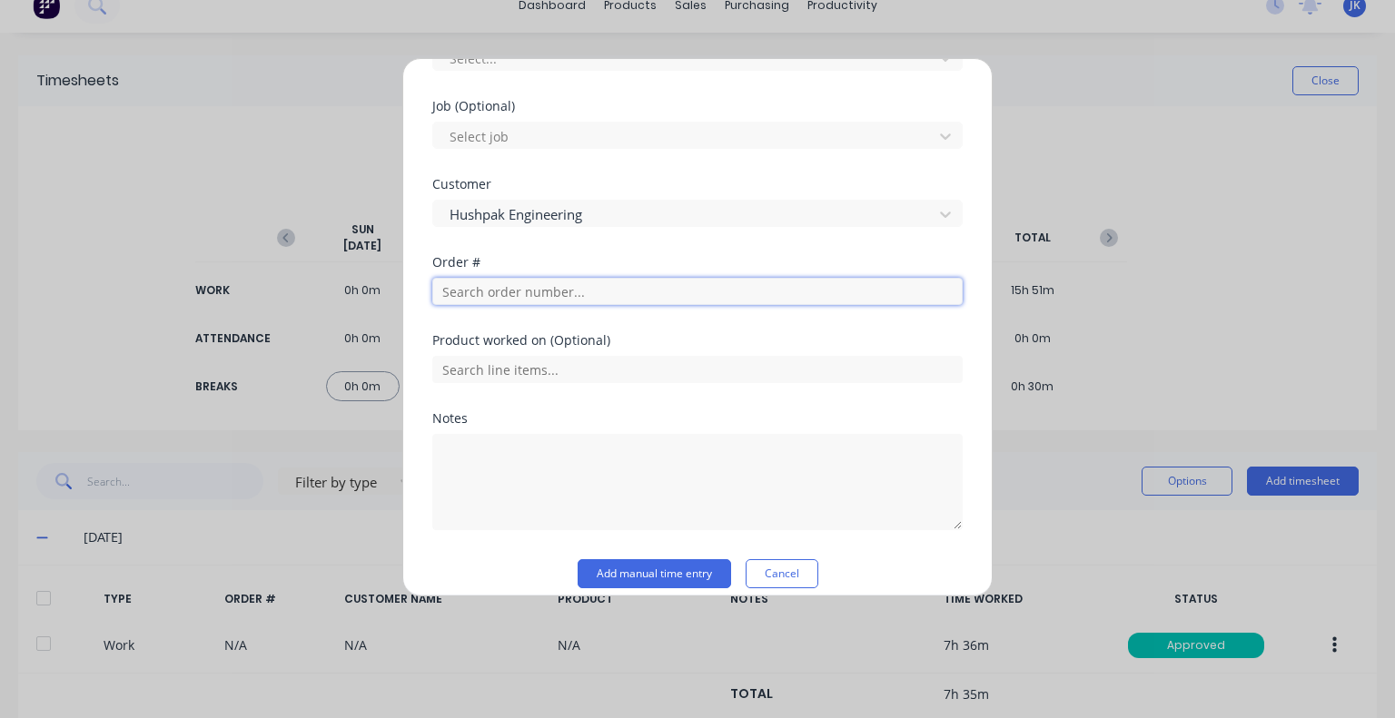
click at [528, 289] on input "text" at bounding box center [697, 291] width 530 height 27
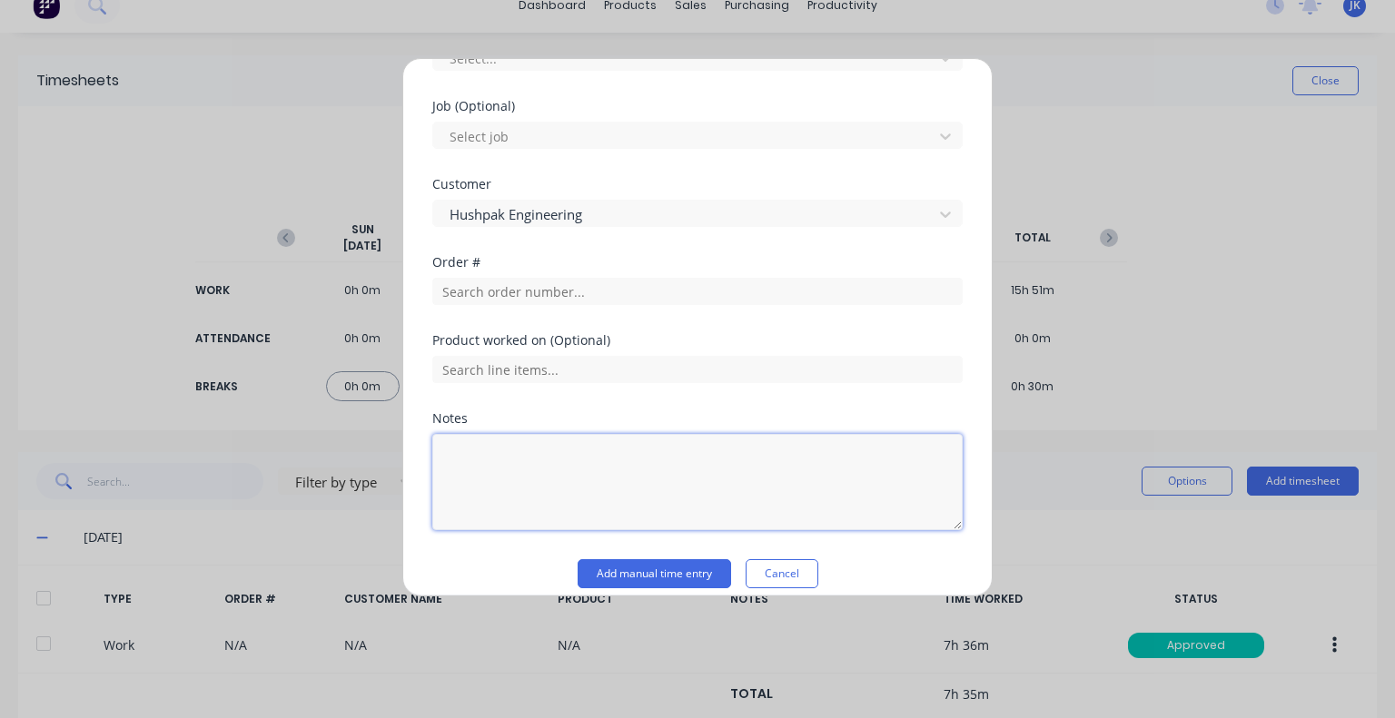
click at [628, 526] on textarea at bounding box center [697, 482] width 530 height 96
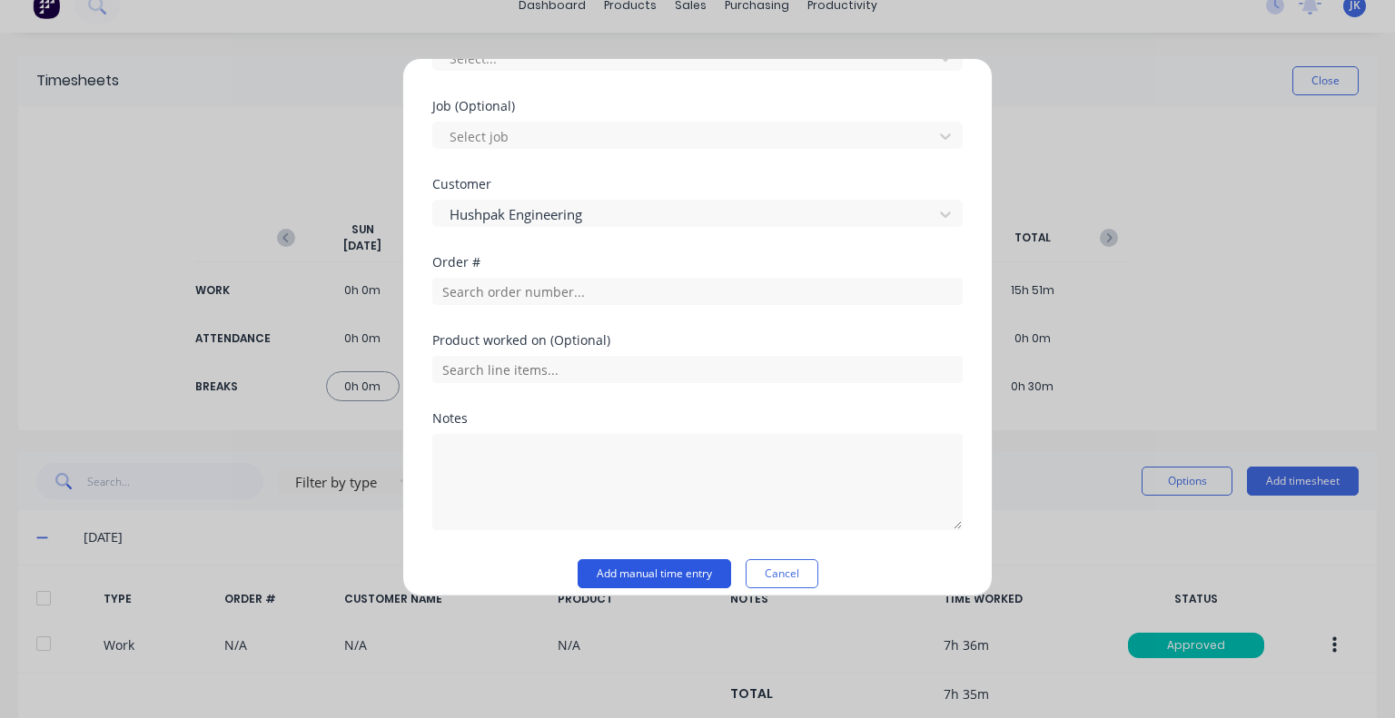
click at [620, 569] on button "Add manual time entry" at bounding box center [654, 573] width 153 height 29
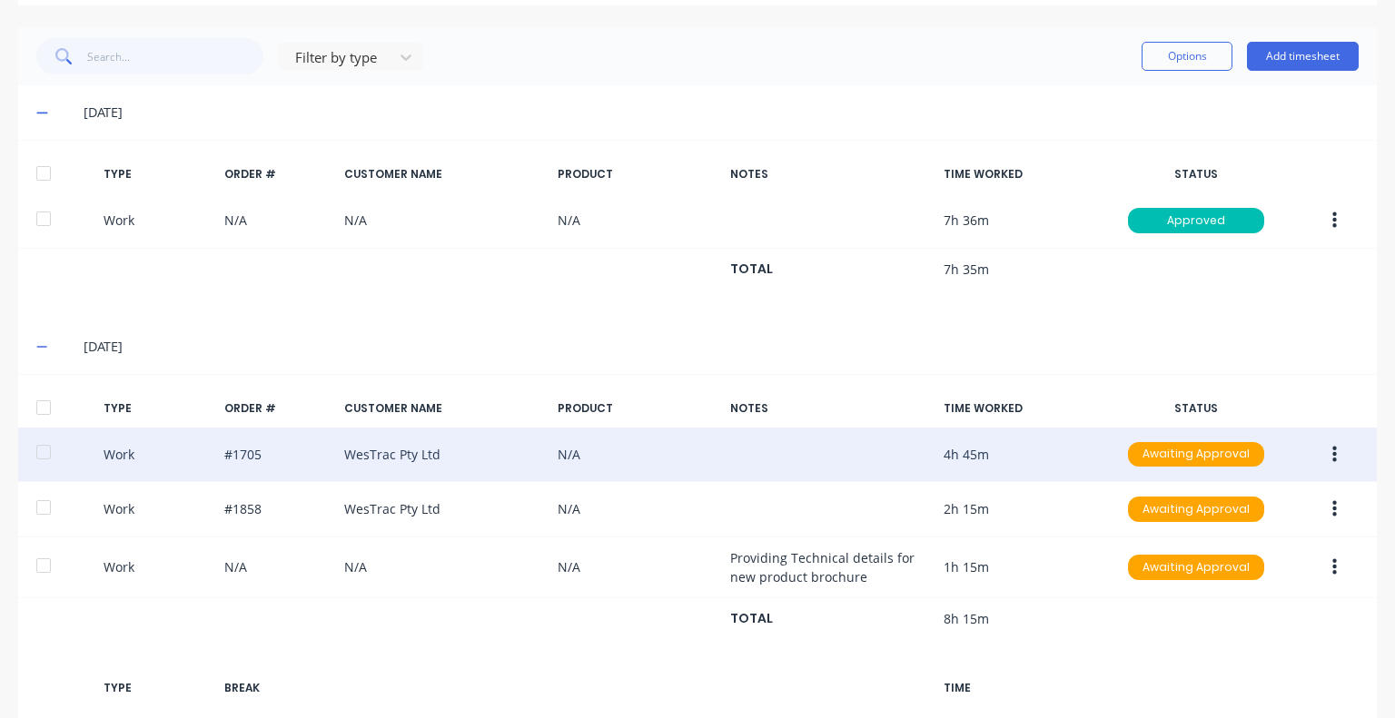
scroll to position [437, 0]
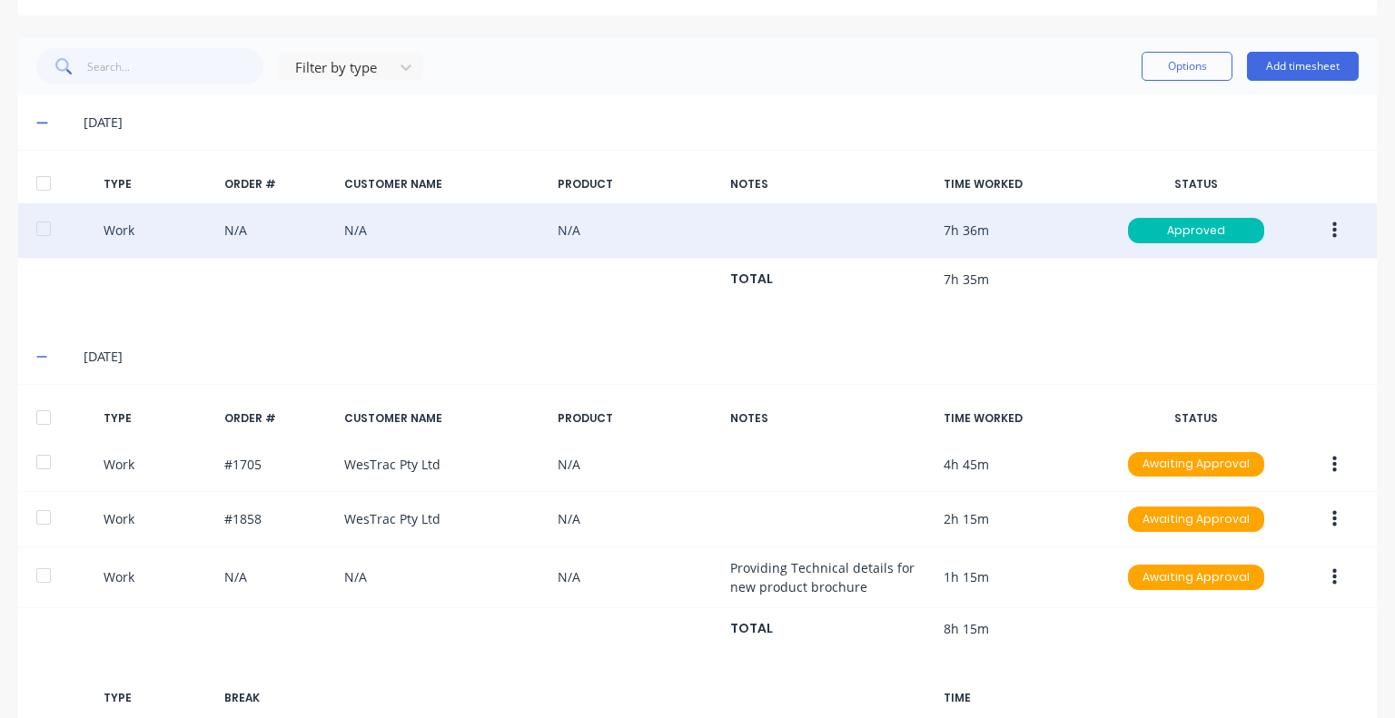
click at [1315, 228] on button "button" at bounding box center [1334, 230] width 43 height 33
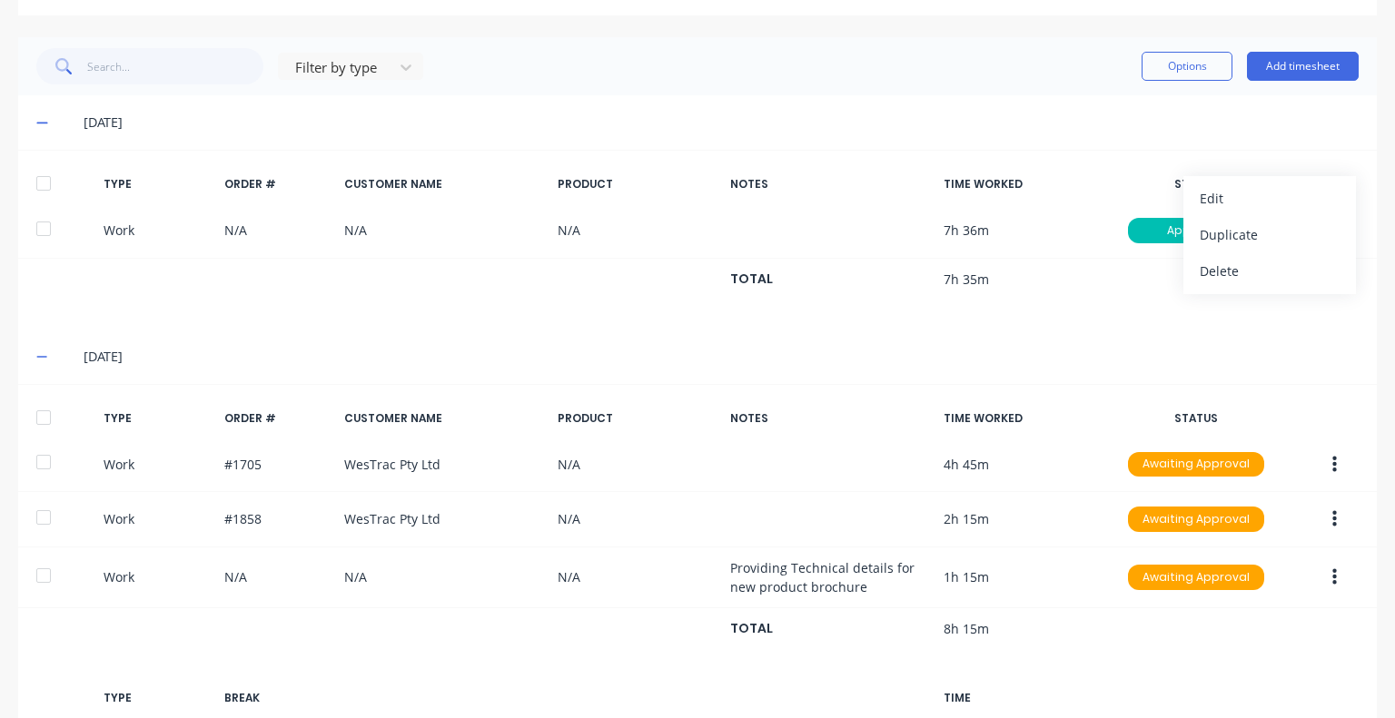
click at [829, 126] on div "[DATE]" at bounding box center [721, 123] width 1275 height 20
